Goal: Browse casually: Explore the website without a specific task or goal

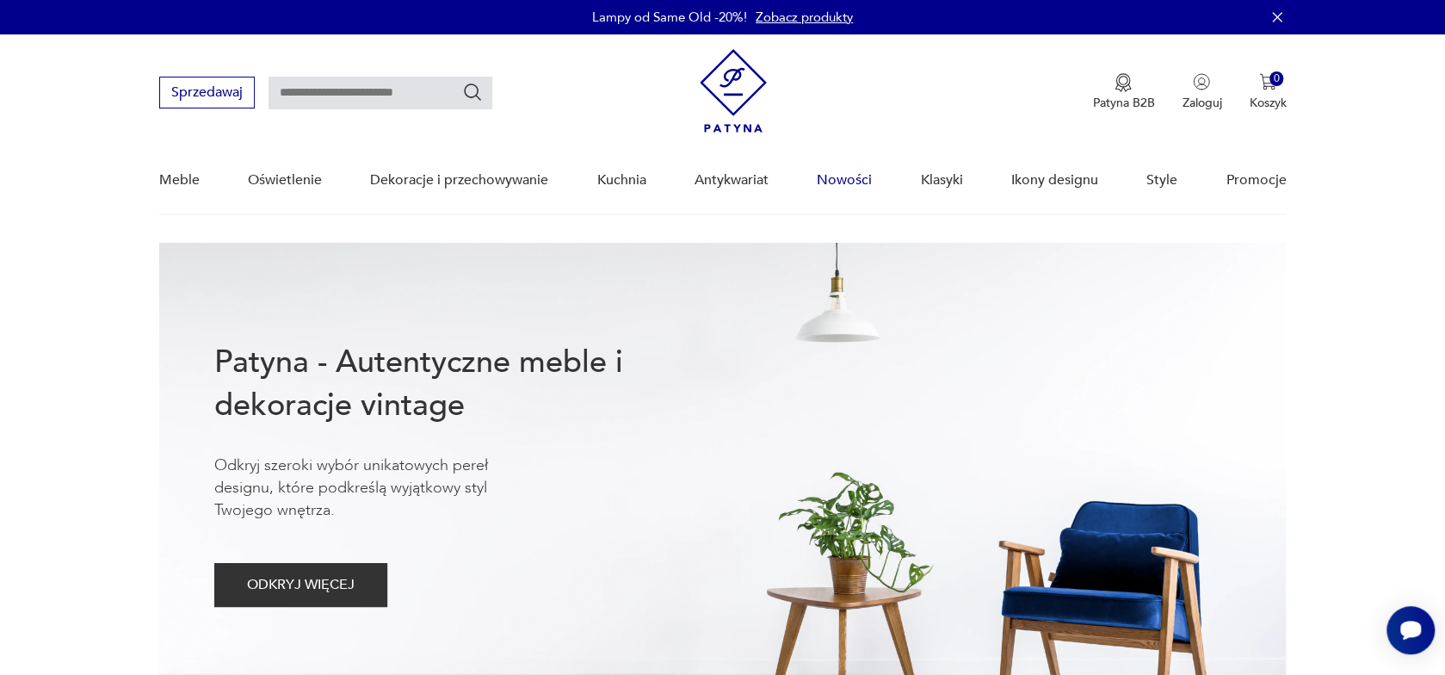
click at [855, 178] on link "Nowości" at bounding box center [844, 180] width 55 height 66
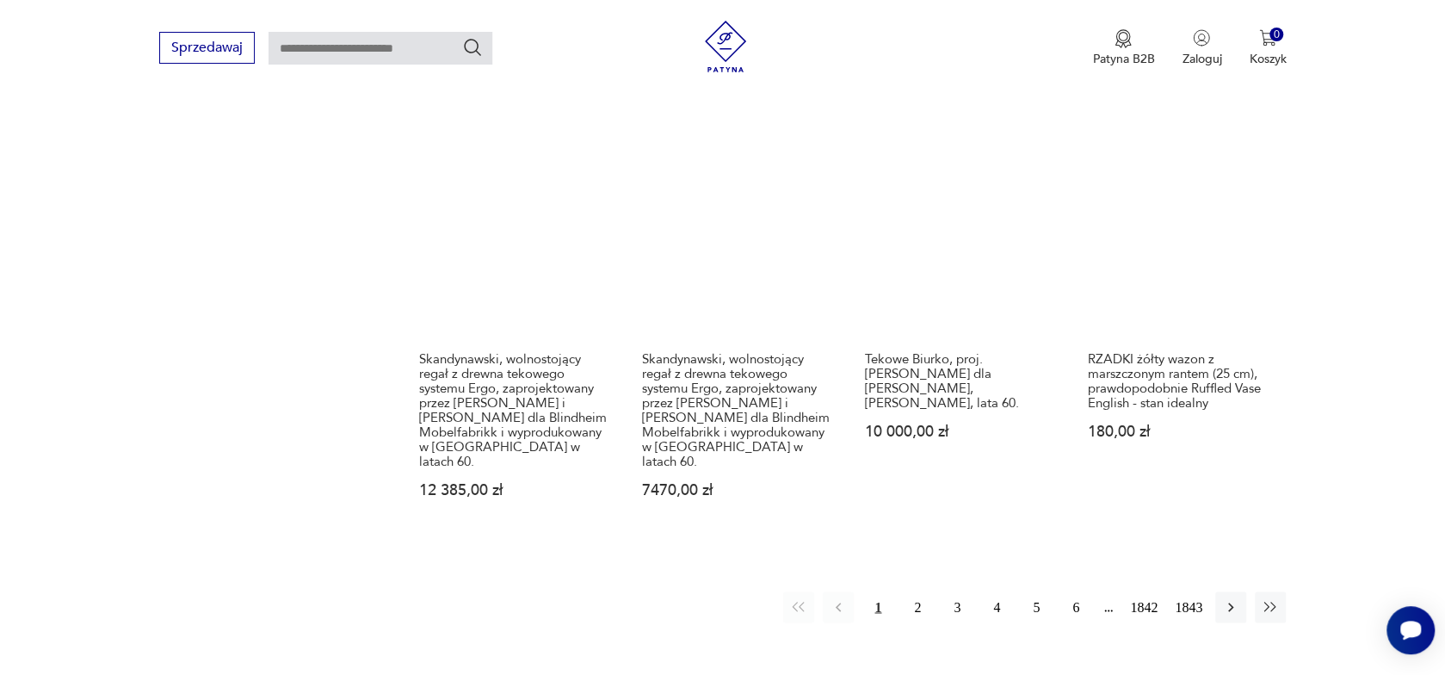
scroll to position [1627, 0]
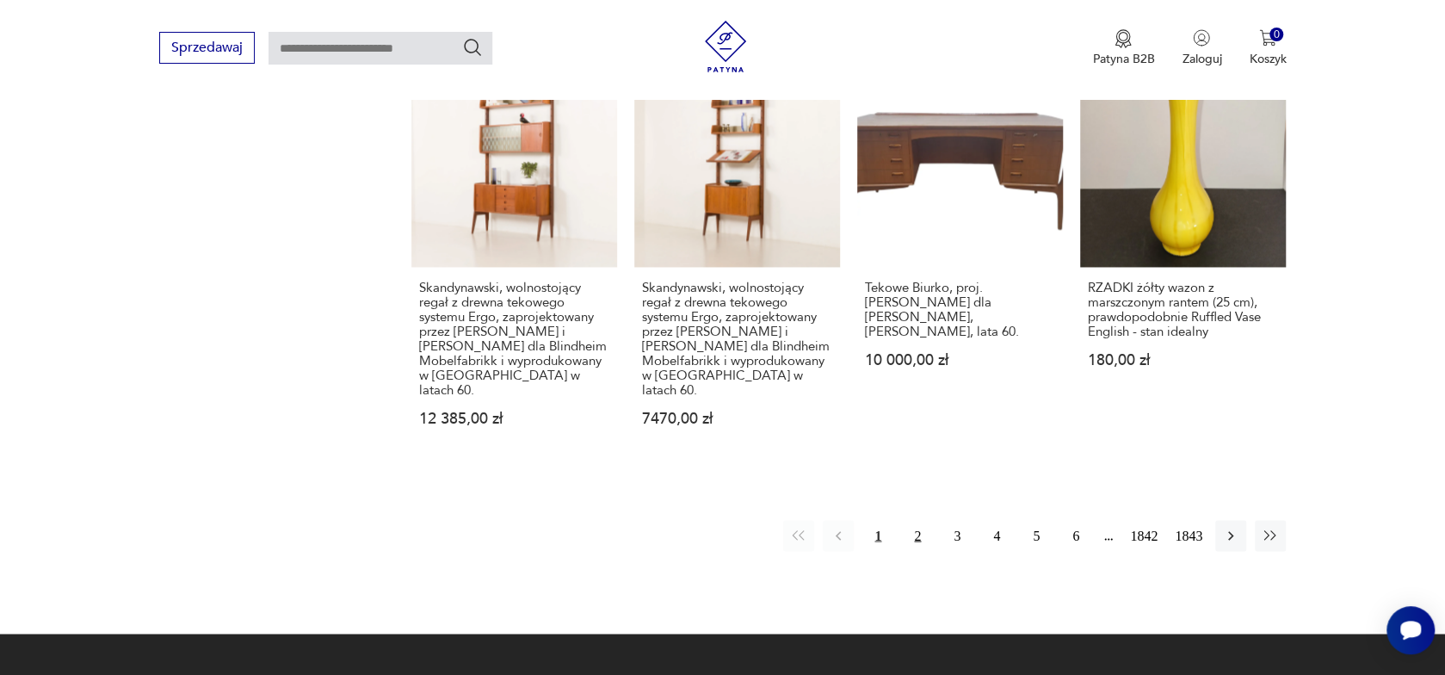
click at [920, 520] on button "2" at bounding box center [917, 535] width 31 height 31
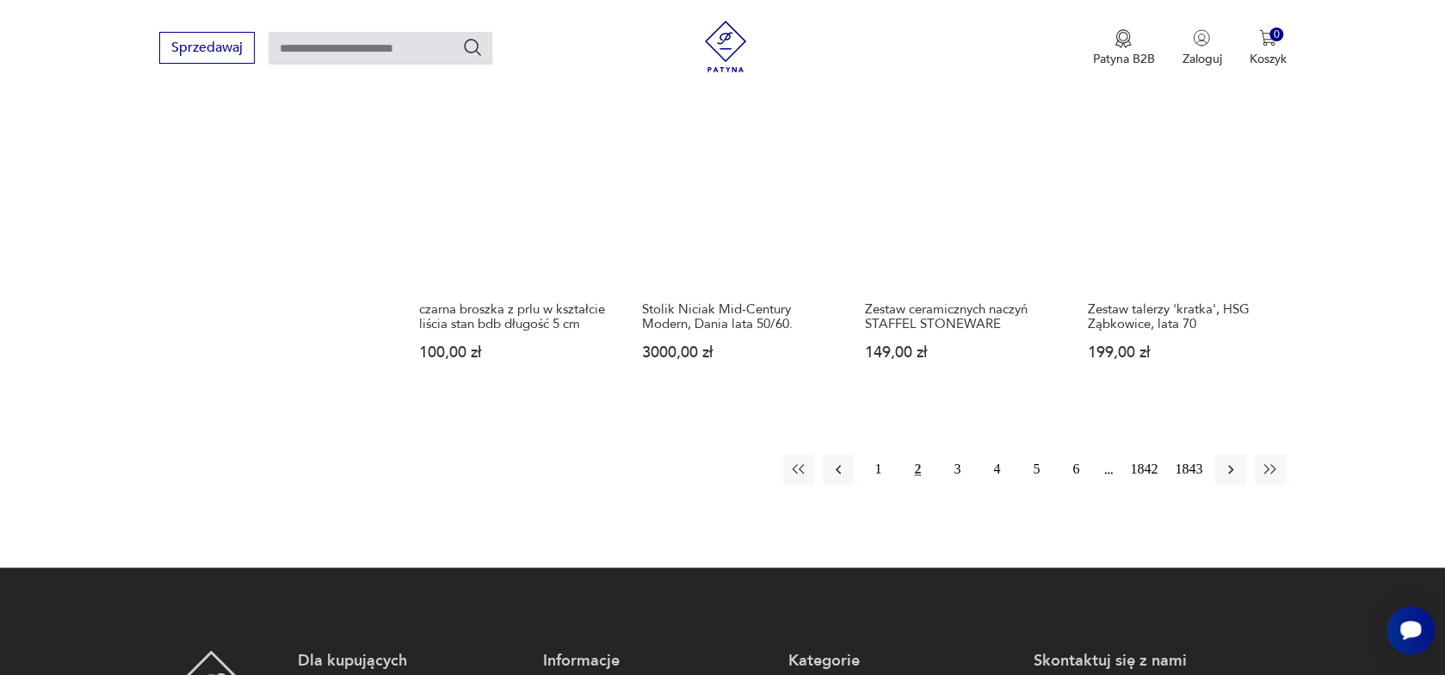
scroll to position [1513, 0]
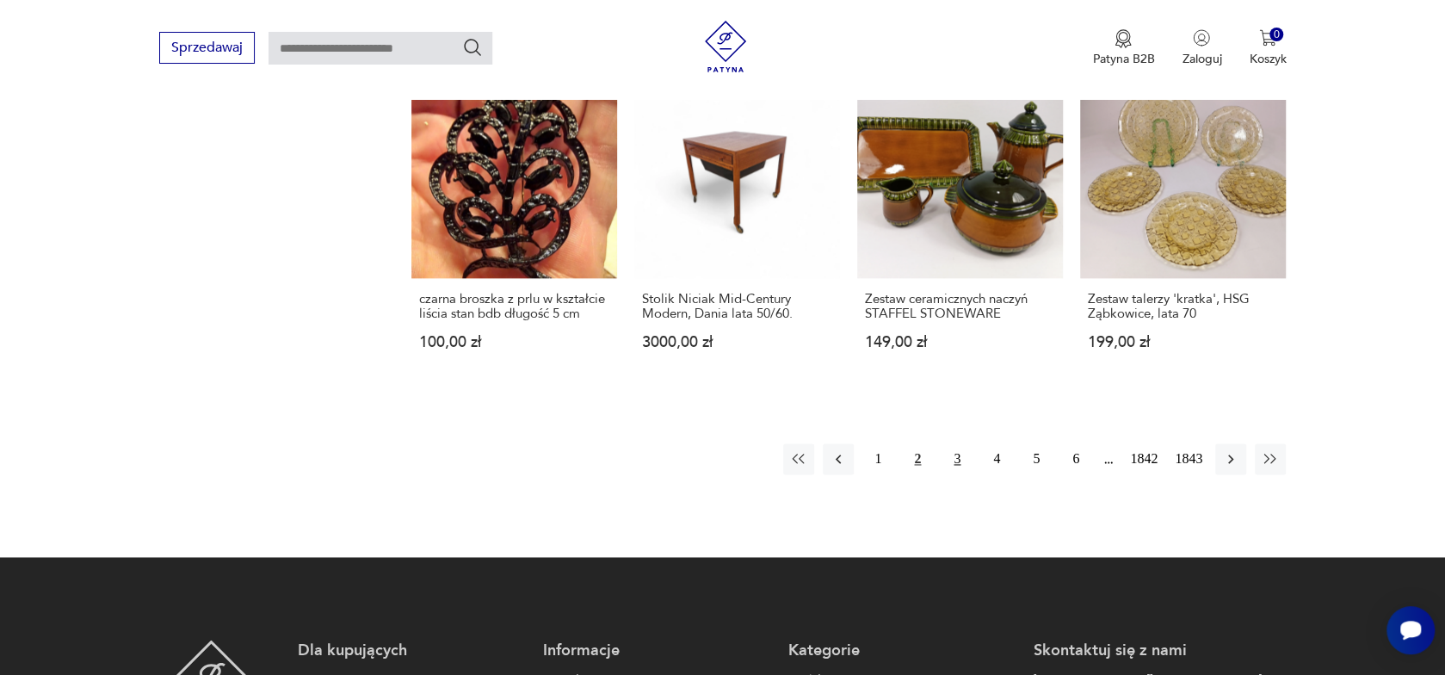
click at [957, 443] on button "3" at bounding box center [957, 458] width 31 height 31
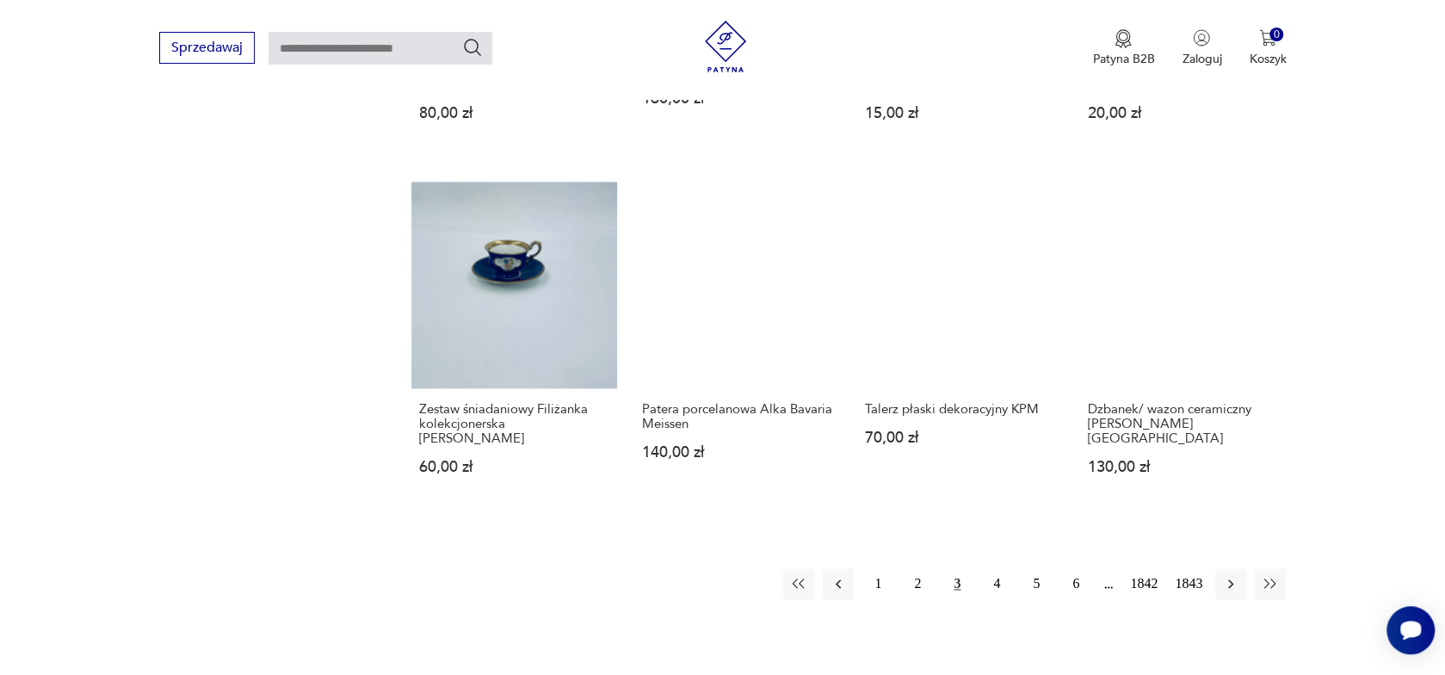
scroll to position [1513, 0]
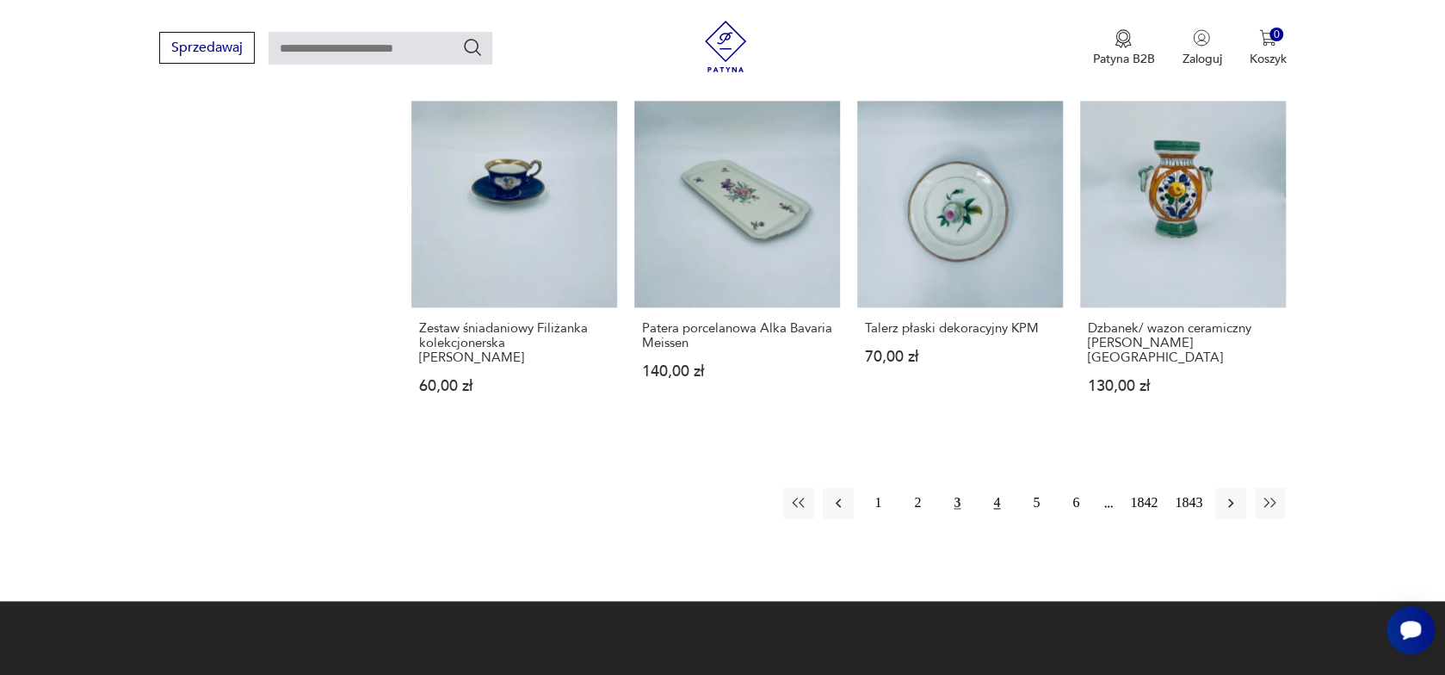
click at [993, 487] on button "4" at bounding box center [996, 502] width 31 height 31
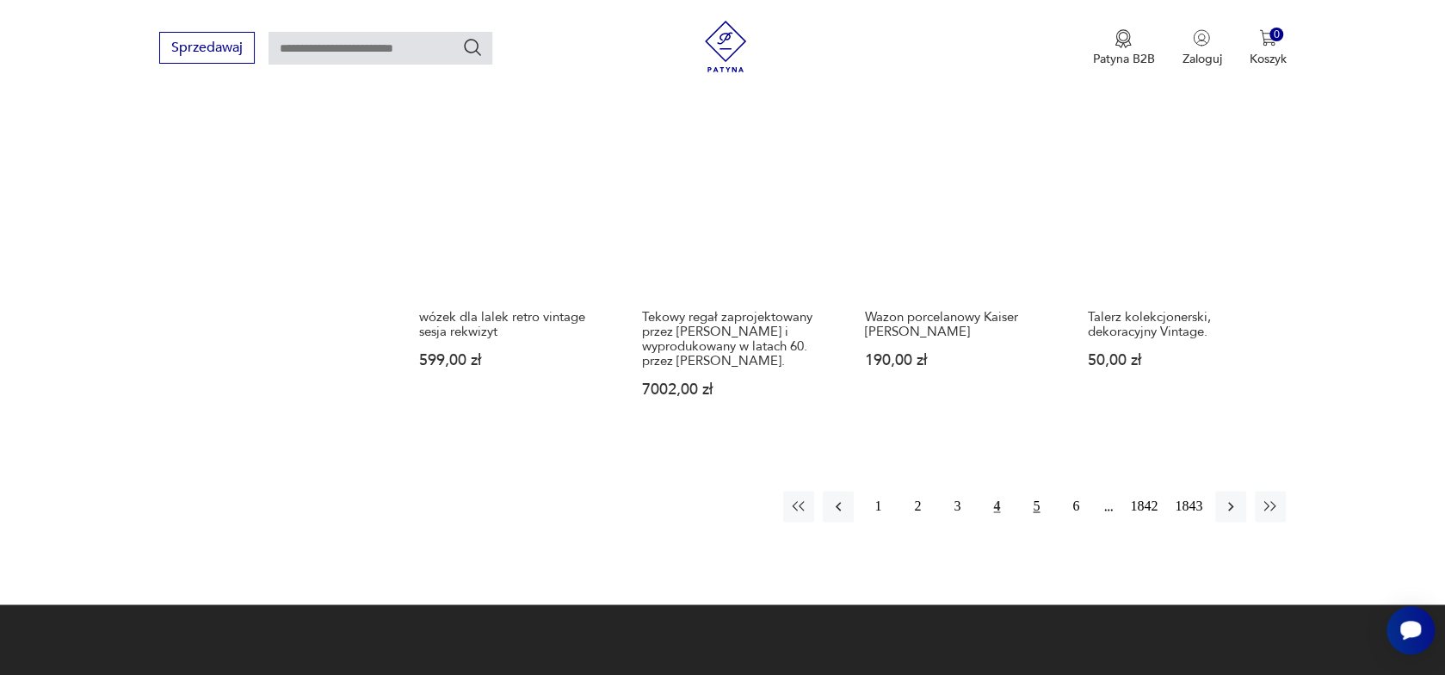
scroll to position [1599, 0]
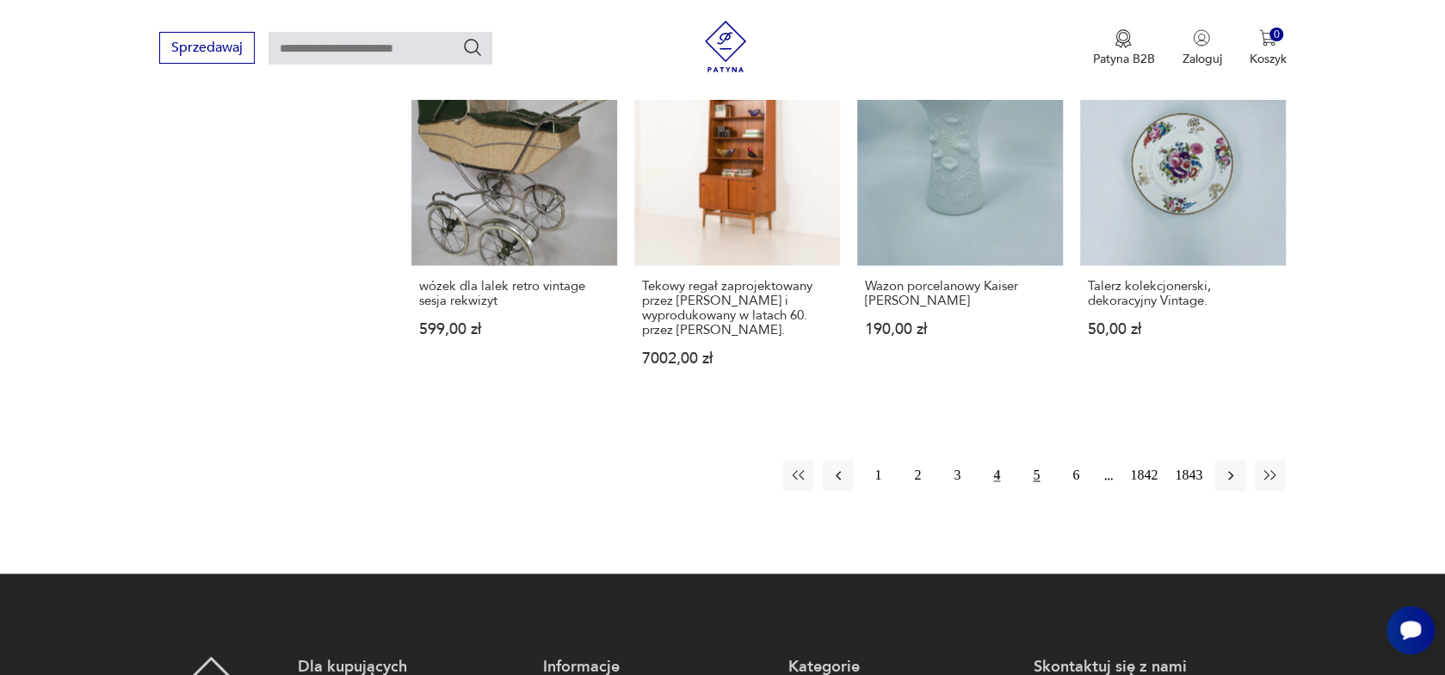
click at [1039, 460] on button "5" at bounding box center [1036, 475] width 31 height 31
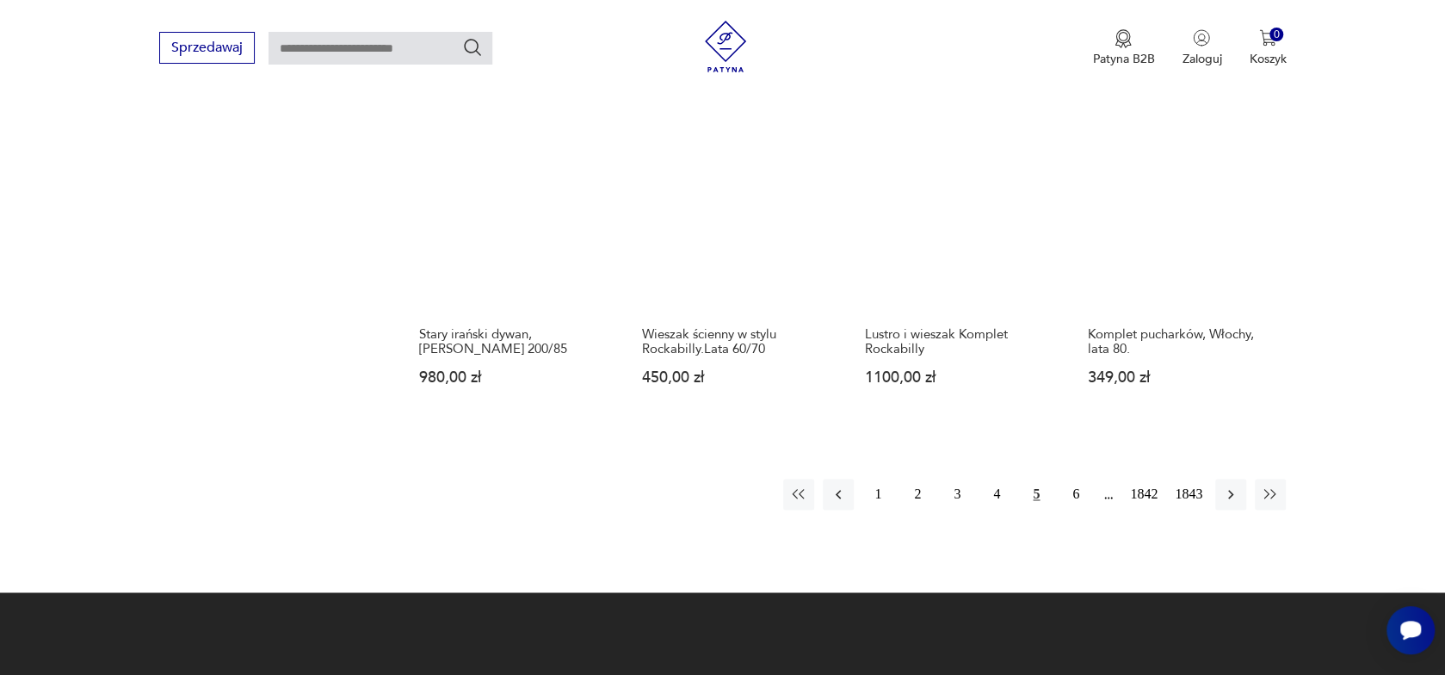
scroll to position [1513, 0]
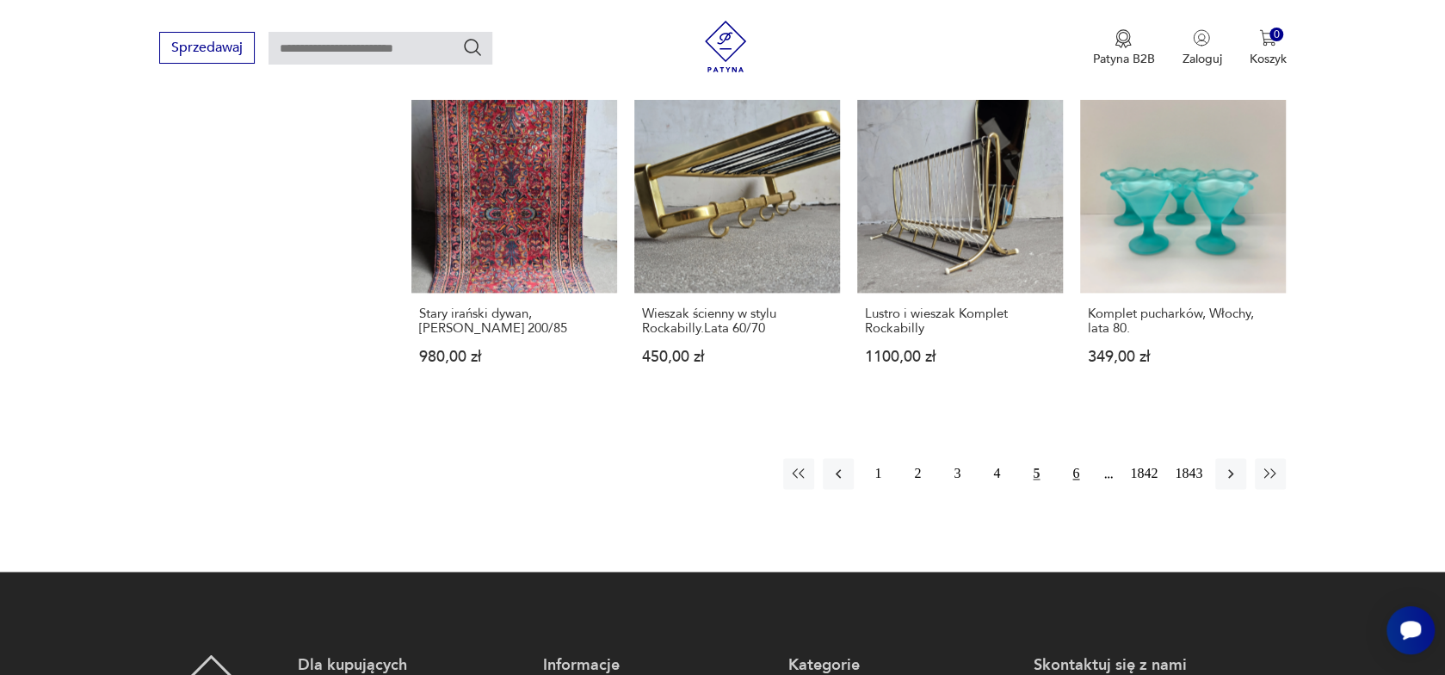
click at [1075, 472] on button "6" at bounding box center [1075, 473] width 31 height 31
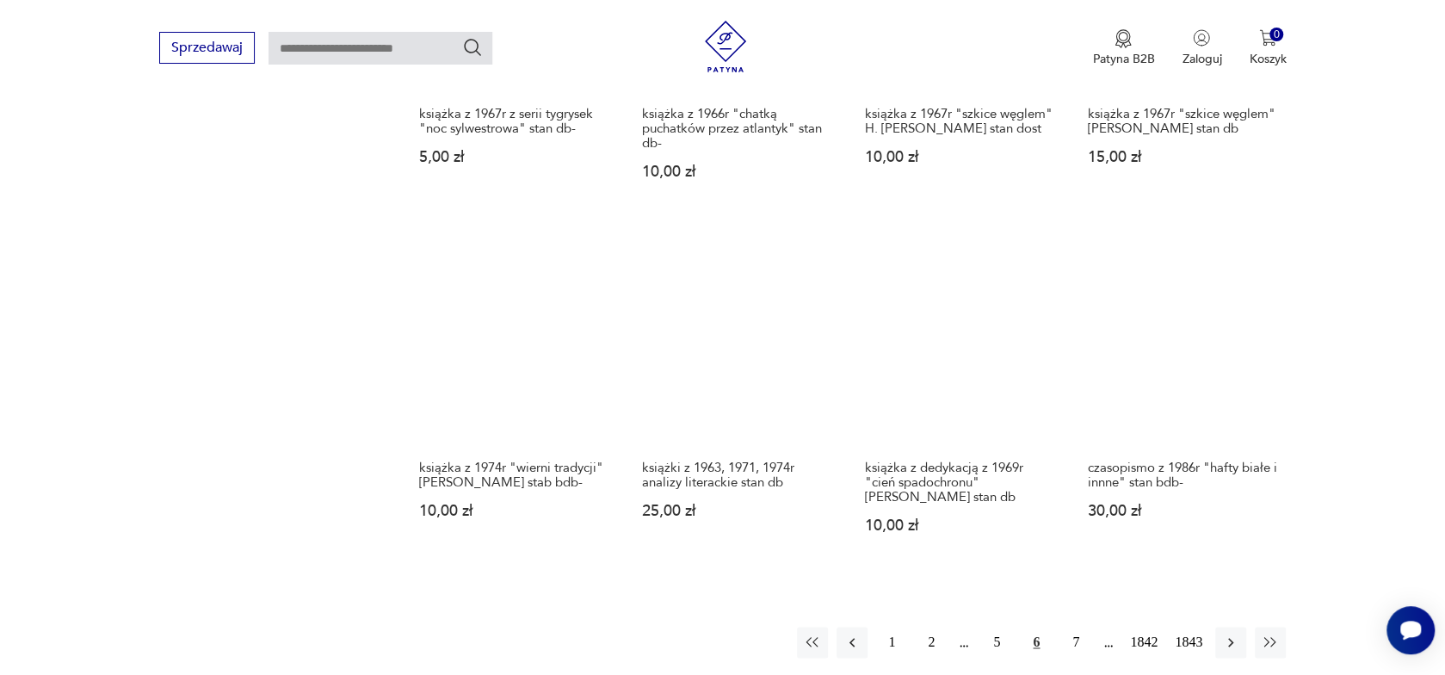
scroll to position [1513, 0]
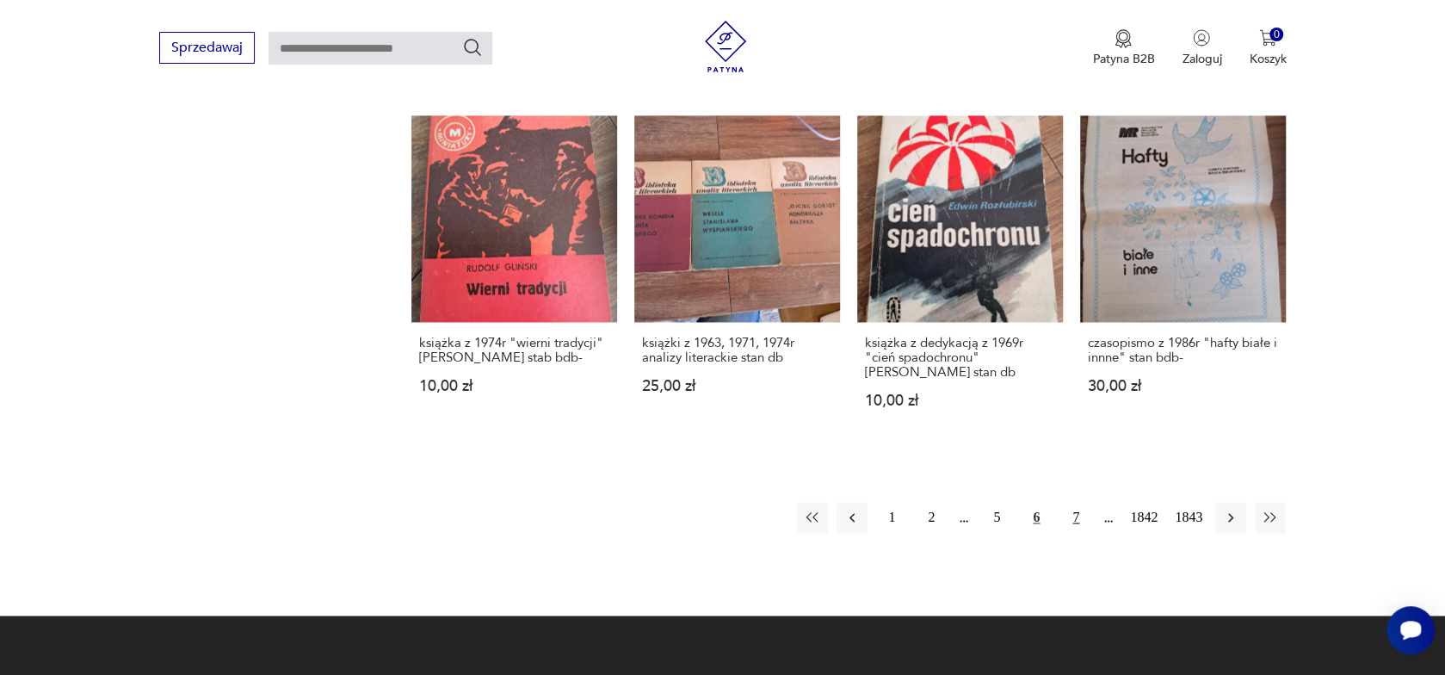
click at [1076, 502] on button "7" at bounding box center [1075, 517] width 31 height 31
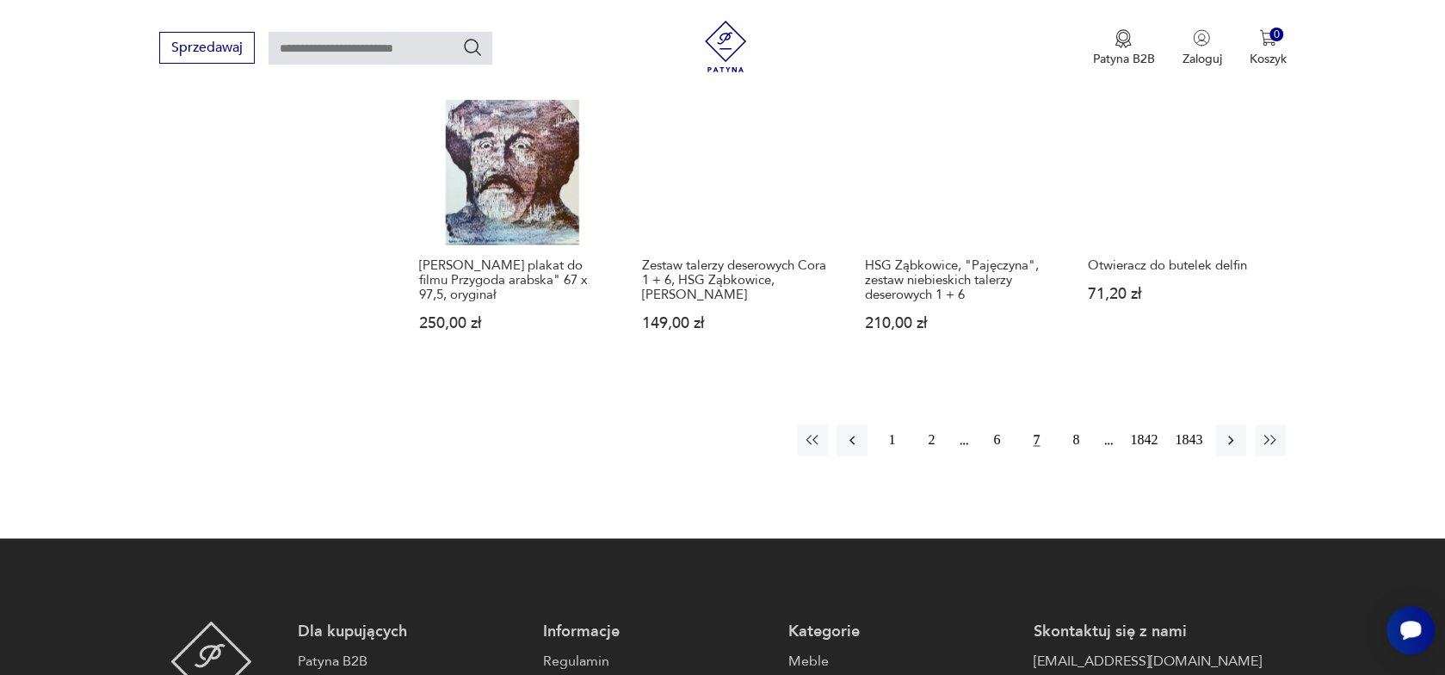
scroll to position [1599, 0]
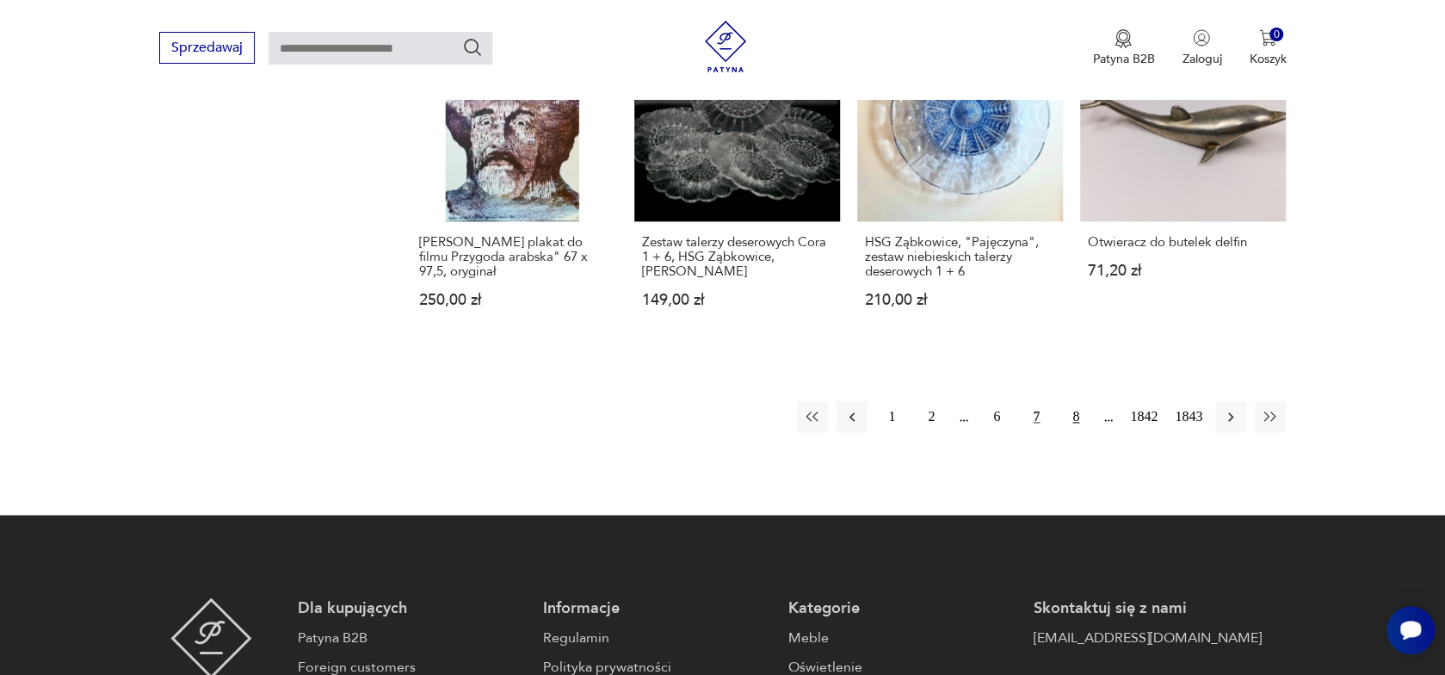
click at [1076, 402] on button "8" at bounding box center [1075, 416] width 31 height 31
